Goal: Task Accomplishment & Management: Manage account settings

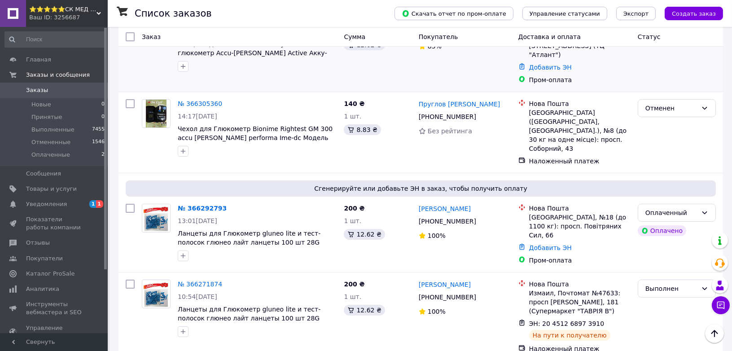
scroll to position [100, 0]
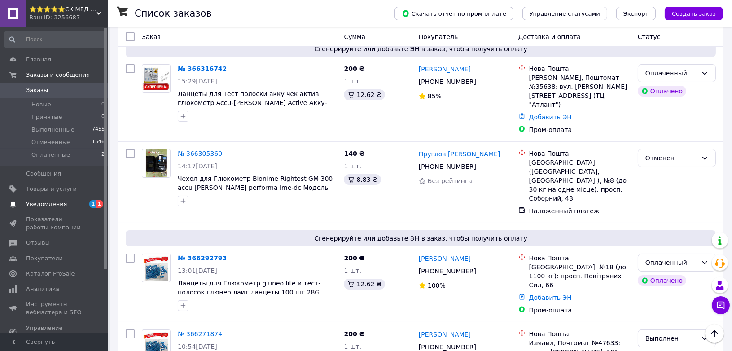
click at [26, 204] on span "Уведомления" at bounding box center [46, 204] width 41 height 8
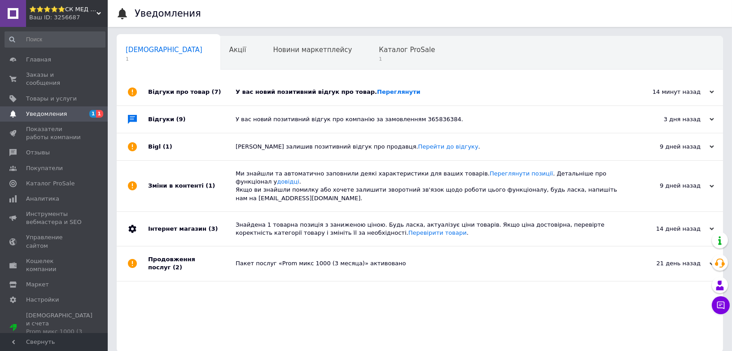
click at [452, 87] on div "У вас новий позитивний відгук про товар. [GEOGRAPHIC_DATA]" at bounding box center [430, 92] width 389 height 27
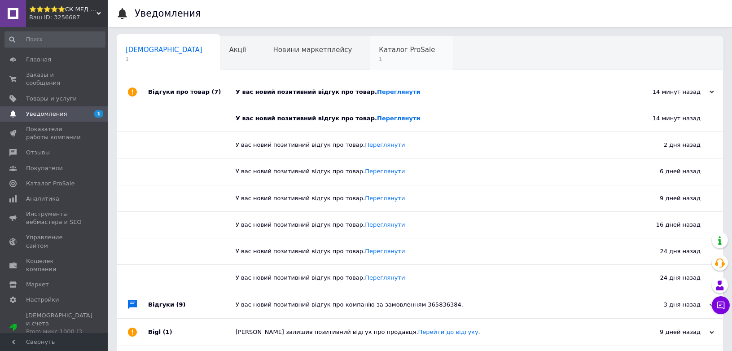
click at [370, 66] on div "Каталог ProSale 1" at bounding box center [411, 53] width 83 height 34
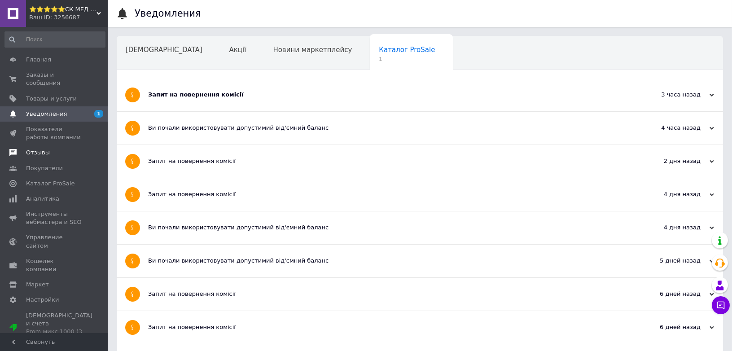
click at [46, 149] on span "Отзывы" at bounding box center [38, 153] width 24 height 8
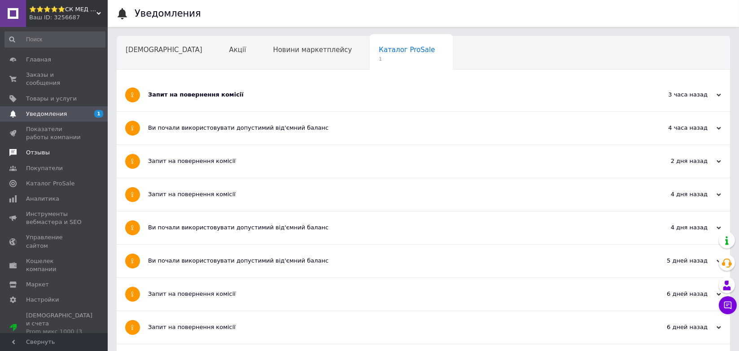
click at [46, 149] on span "Отзывы" at bounding box center [38, 153] width 24 height 8
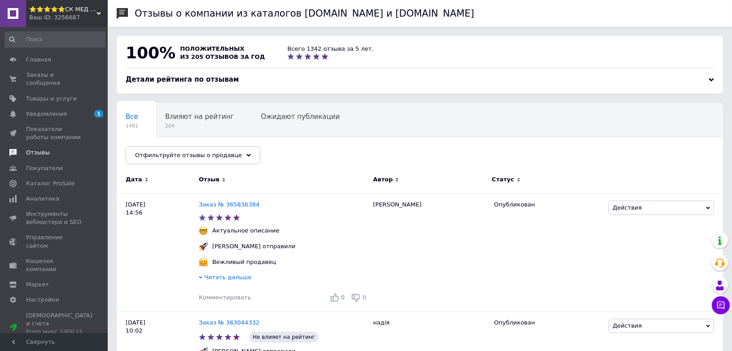
click at [38, 149] on span "Отзывы" at bounding box center [38, 153] width 24 height 8
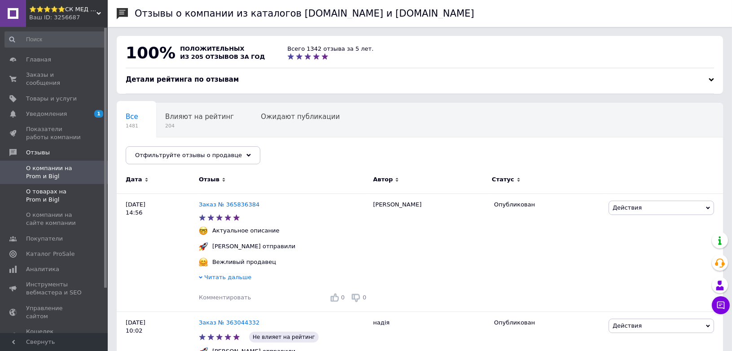
click at [42, 188] on span "О товарах на Prom и Bigl" at bounding box center [54, 196] width 57 height 16
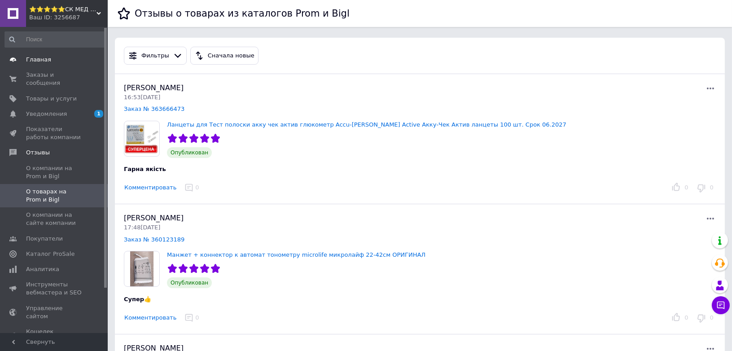
click at [41, 58] on span "Главная" at bounding box center [38, 60] width 25 height 8
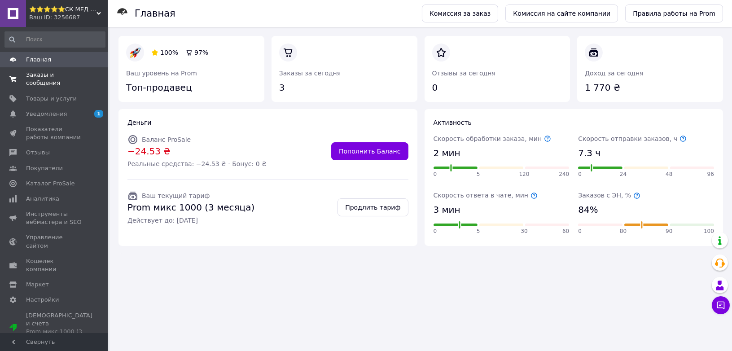
click at [62, 75] on span "Заказы и сообщения" at bounding box center [54, 79] width 57 height 16
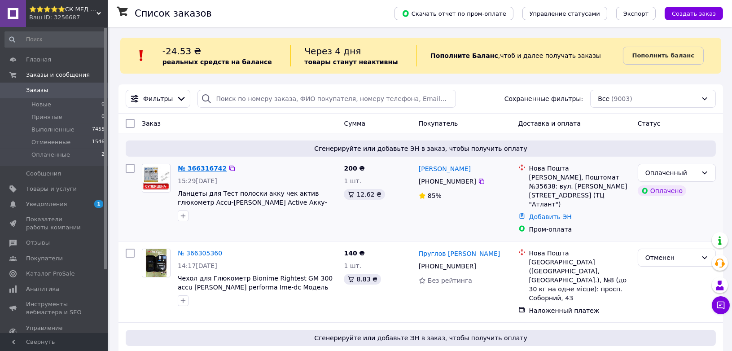
click at [209, 171] on link "№ 366316742" at bounding box center [202, 168] width 49 height 7
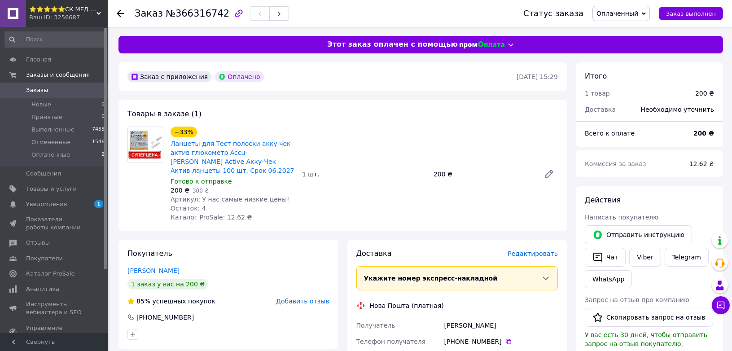
click at [638, 13] on span "Оплаченный" at bounding box center [618, 13] width 42 height 7
click at [629, 26] on li "Принят" at bounding box center [621, 31] width 57 height 13
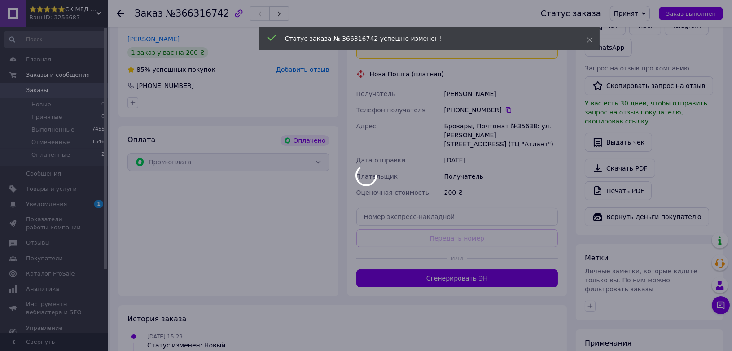
scroll to position [249, 0]
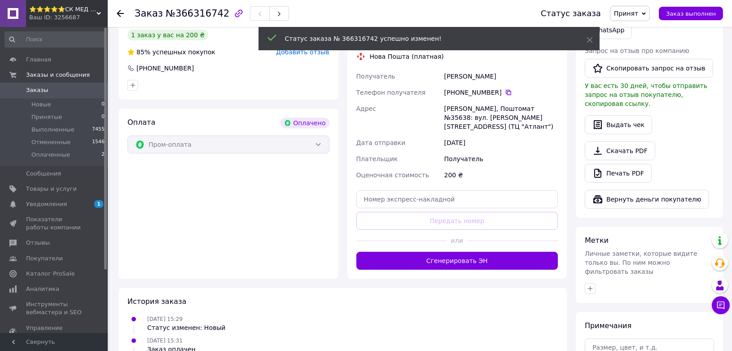
click at [509, 252] on button "Сгенерировать ЭН" at bounding box center [457, 261] width 202 height 18
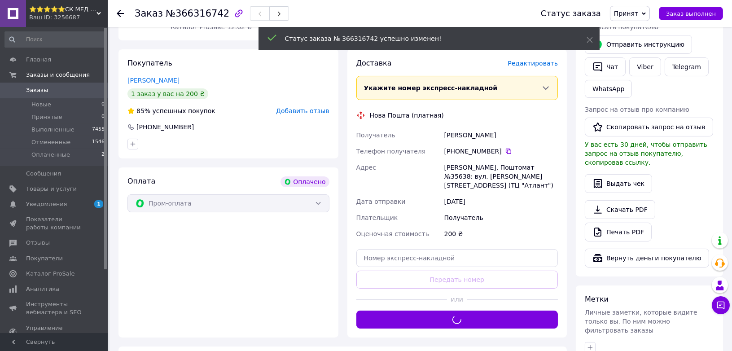
scroll to position [149, 0]
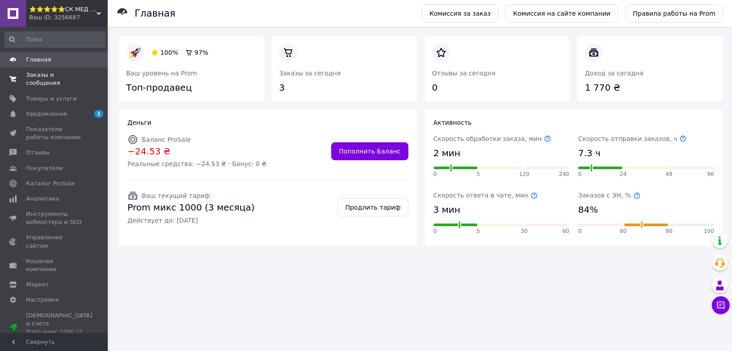
click at [55, 76] on span "Заказы и сообщения" at bounding box center [54, 79] width 57 height 16
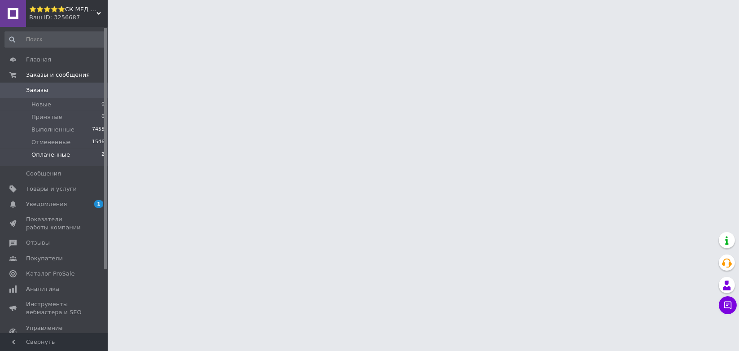
click at [43, 157] on span "Оплаченные" at bounding box center [50, 155] width 39 height 8
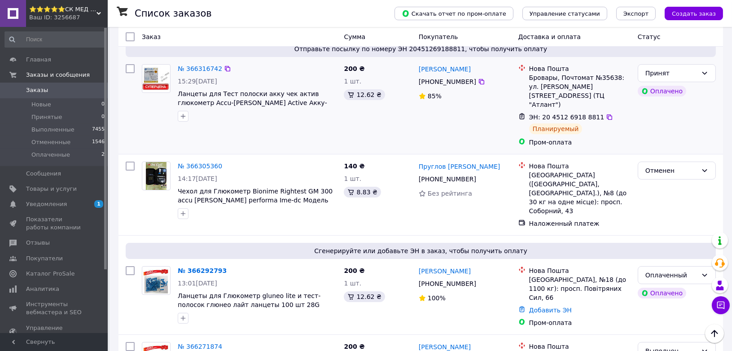
scroll to position [149, 0]
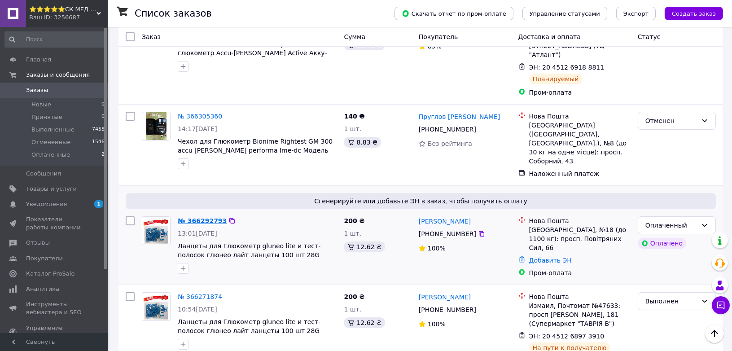
click at [202, 217] on link "№ 366292793" at bounding box center [202, 220] width 49 height 7
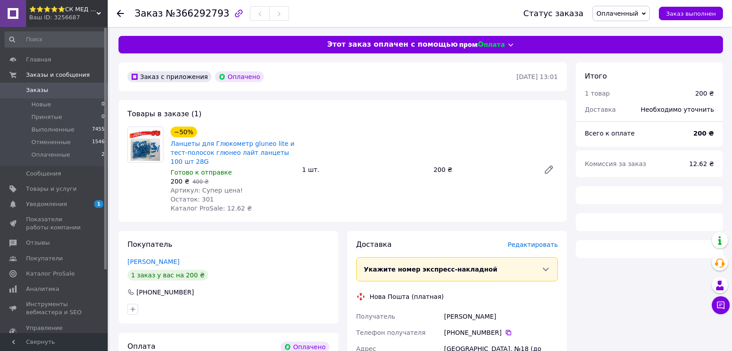
click at [634, 10] on span "Оплаченный" at bounding box center [618, 13] width 42 height 7
click at [626, 28] on li "Принят" at bounding box center [621, 31] width 57 height 13
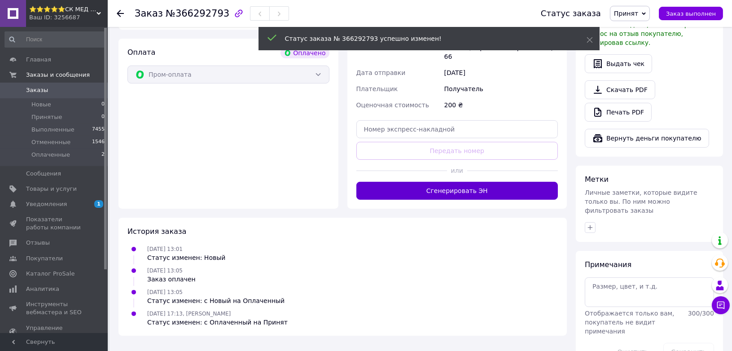
click at [510, 182] on button "Сгенерировать ЭН" at bounding box center [457, 191] width 202 height 18
